Goal: Find specific page/section

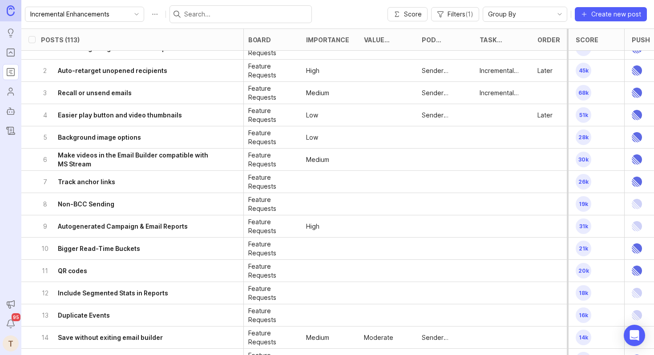
scroll to position [18, 292]
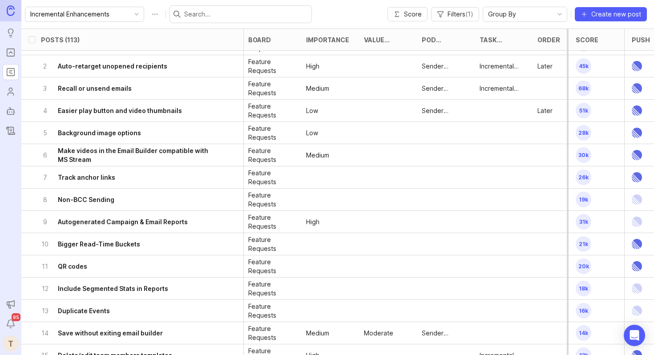
click at [203, 153] on h6 "Make videos in the Email Builder compatible with MS Stream" at bounding box center [138, 155] width 161 height 18
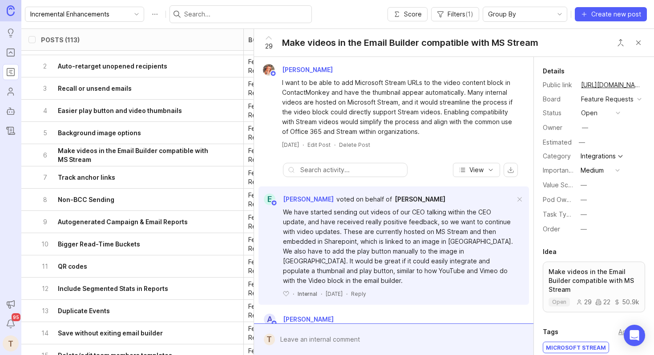
click at [583, 201] on div "—" at bounding box center [583, 200] width 6 height 10
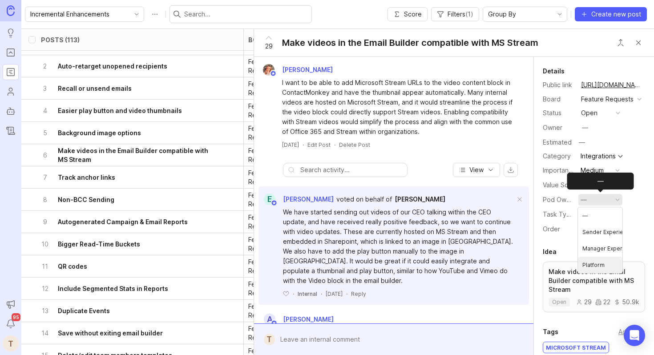
click at [587, 266] on li "Platform" at bounding box center [600, 265] width 44 height 16
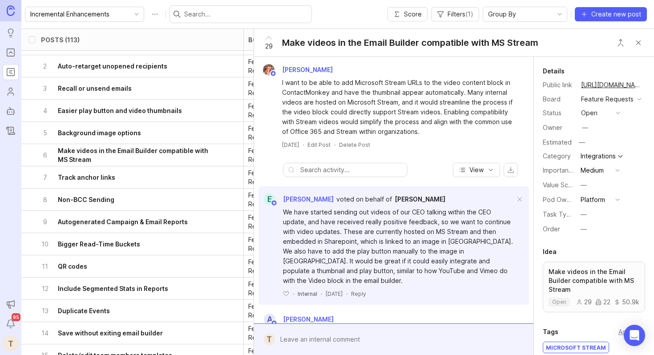
click at [350, 14] on div "Incremental Enhancements Score Filters ( 1 ) Group By Create new post" at bounding box center [337, 14] width 632 height 28
click at [638, 42] on button "Close button" at bounding box center [638, 43] width 18 height 18
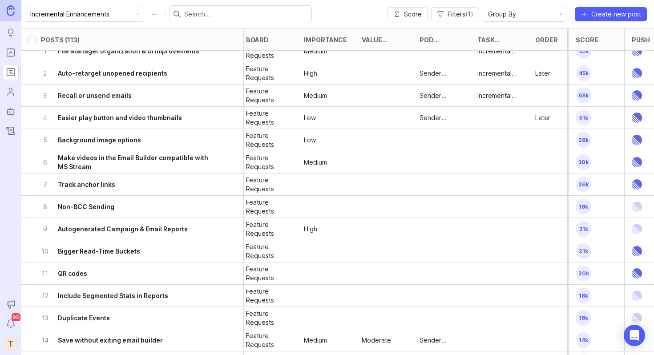
scroll to position [12, 294]
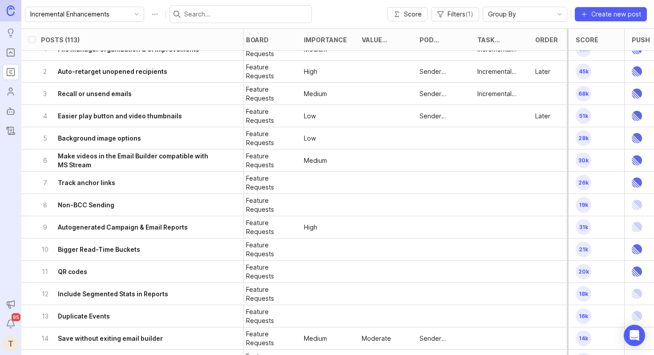
click at [196, 152] on h6 "Make videos in the Email Builder compatible with MS Stream" at bounding box center [138, 161] width 161 height 18
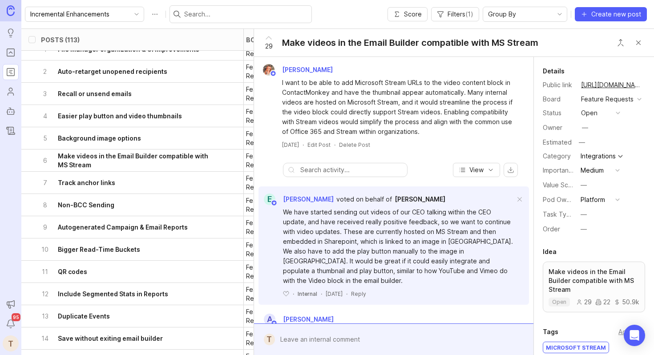
click at [636, 47] on button "Close button" at bounding box center [638, 43] width 18 height 18
